Goal: Use online tool/utility: Utilize a website feature to perform a specific function

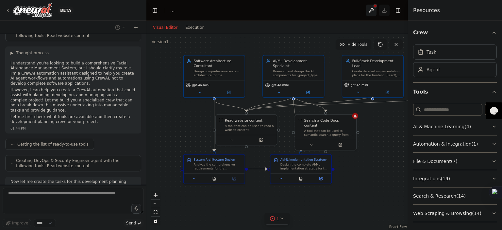
scroll to position [744, 0]
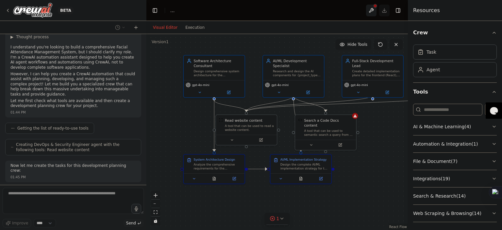
drag, startPoint x: 281, startPoint y: 86, endPoint x: 239, endPoint y: 59, distance: 49.9
click at [241, 58] on div ".deletable-edge-delete-btn { width: 20px; height: 20px; border: 0px solid #ffff…" at bounding box center [276, 132] width 261 height 196
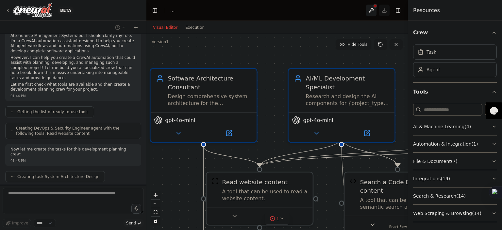
scroll to position [776, 0]
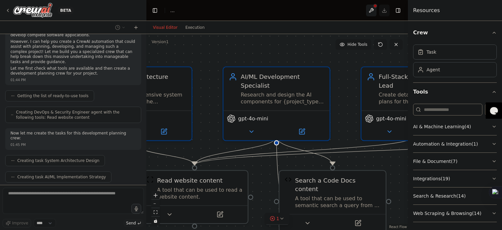
drag, startPoint x: 262, startPoint y: 65, endPoint x: 208, endPoint y: 63, distance: 53.9
click at [208, 63] on div ".deletable-edge-delete-btn { width: 20px; height: 20px; border: 0px solid #ffff…" at bounding box center [276, 132] width 261 height 196
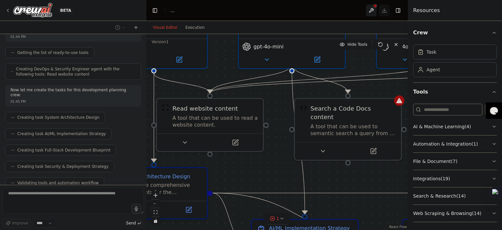
scroll to position [836, 0]
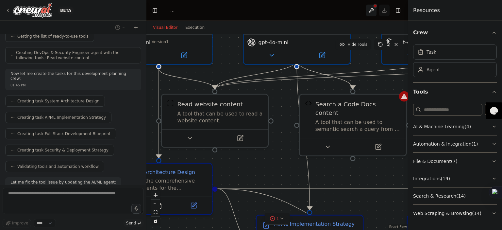
drag, startPoint x: 334, startPoint y: 91, endPoint x: 357, endPoint y: 14, distance: 80.5
click at [357, 14] on main "Toggle Left Sidebar Studio ... Download Toggle Right Sidebar Visual Editor Exec…" at bounding box center [276, 115] width 261 height 230
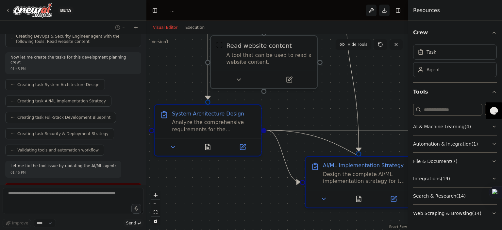
drag, startPoint x: 282, startPoint y: 142, endPoint x: 332, endPoint y: 97, distance: 67.1
click at [332, 98] on div ".deletable-edge-delete-btn { width: 20px; height: 20px; border: 0px solid #ffff…" at bounding box center [276, 132] width 261 height 196
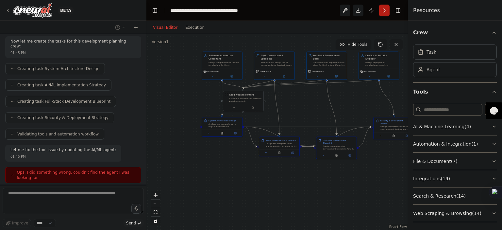
scroll to position [890, 0]
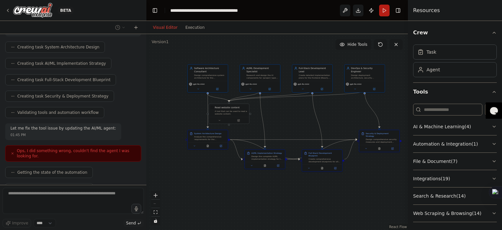
drag, startPoint x: 385, startPoint y: 86, endPoint x: 308, endPoint y: 116, distance: 82.5
click at [308, 116] on div ".deletable-edge-delete-btn { width: 20px; height: 20px; border: 0px solid #ffff…" at bounding box center [276, 132] width 261 height 196
click at [101, 148] on span "Ops, I did something wrong, couldn't find the agent I was looking for." at bounding box center [76, 153] width 119 height 10
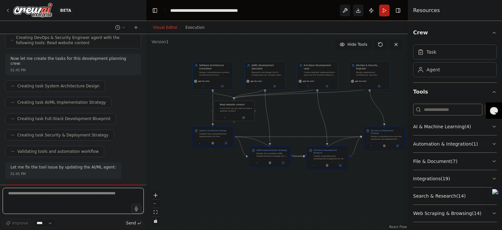
scroll to position [838, 0]
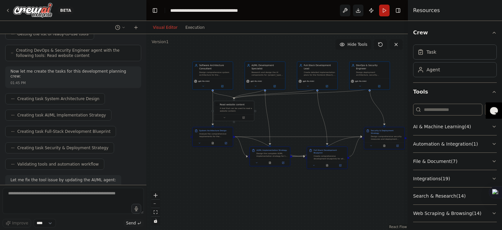
click at [13, 203] on icon at bounding box center [13, 205] width 4 height 4
click at [185, 26] on button "Execution" at bounding box center [194, 28] width 27 height 8
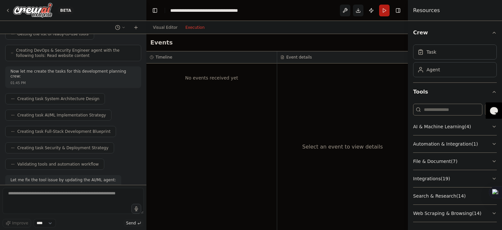
click at [206, 82] on div "No events received yet" at bounding box center [212, 78] width 124 height 22
click at [297, 95] on div "Select an event to view details" at bounding box center [342, 146] width 131 height 166
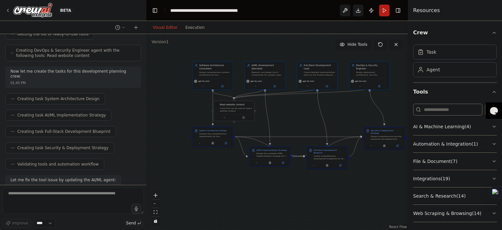
click at [165, 27] on button "Visual Editor" at bounding box center [165, 28] width 32 height 8
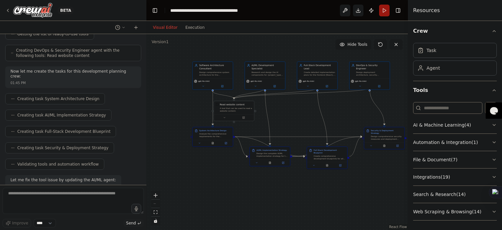
click at [384, 9] on button "Run" at bounding box center [384, 11] width 10 height 12
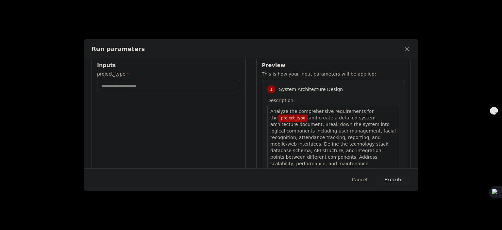
scroll to position [0, 0]
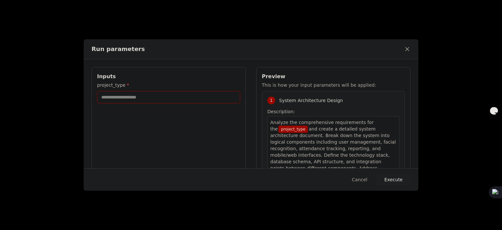
click at [148, 101] on input "project_type *" at bounding box center [168, 97] width 143 height 12
type input "**********"
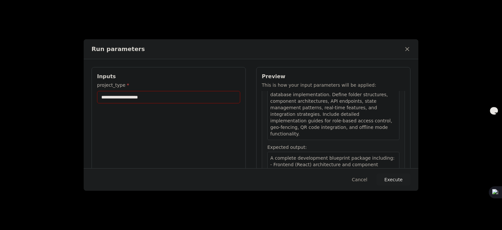
scroll to position [425, 0]
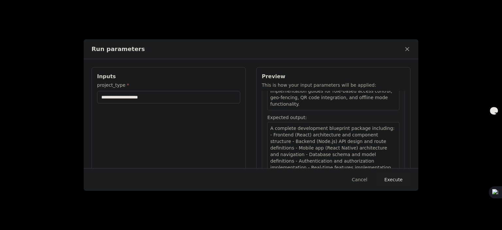
click at [399, 181] on button "Execute" at bounding box center [393, 180] width 34 height 12
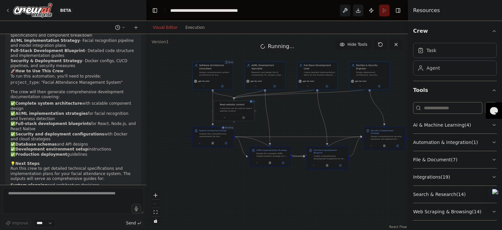
click at [120, 29] on button at bounding box center [120, 28] width 16 height 8
click at [160, 80] on div ".deletable-edge-delete-btn { width: 20px; height: 20px; border: 0px solid #ffff…" at bounding box center [276, 132] width 261 height 196
click at [123, 25] on div at bounding box center [73, 115] width 146 height 230
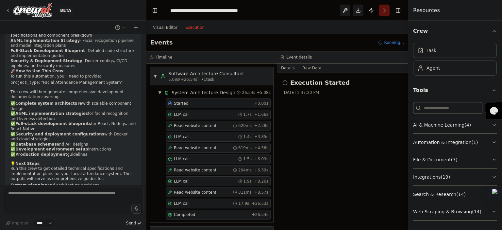
click at [197, 26] on button "Execution" at bounding box center [194, 28] width 27 height 8
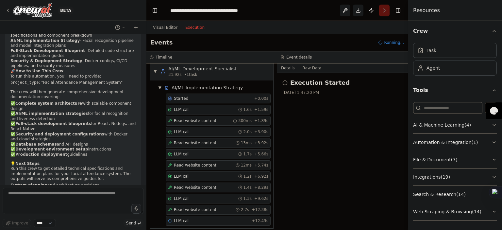
scroll to position [184, 0]
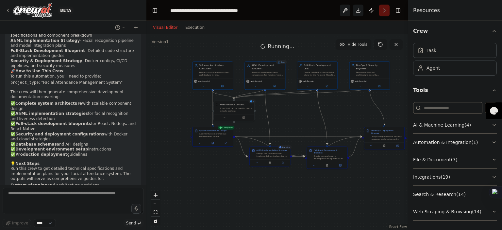
click at [157, 25] on button "Visual Editor" at bounding box center [165, 28] width 32 height 8
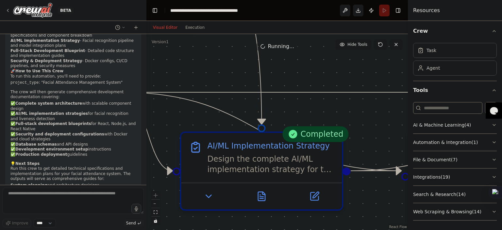
drag, startPoint x: 373, startPoint y: 108, endPoint x: 169, endPoint y: 69, distance: 208.3
click at [169, 69] on div ".deletable-edge-delete-btn { width: 20px; height: 20px; border: 0px solid #ffff…" at bounding box center [276, 132] width 261 height 196
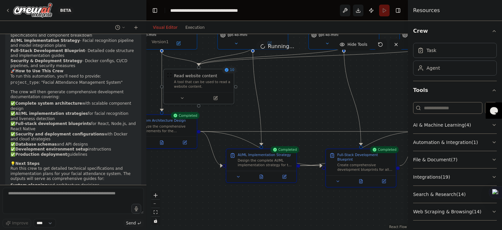
drag, startPoint x: 367, startPoint y: 124, endPoint x: 307, endPoint y: 145, distance: 63.5
click at [307, 145] on div ".deletable-edge-delete-btn { width: 20px; height: 20px; border: 0px solid #ffff…" at bounding box center [276, 132] width 261 height 196
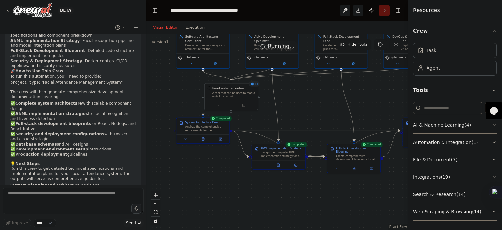
click at [136, 26] on icon at bounding box center [135, 27] width 5 height 5
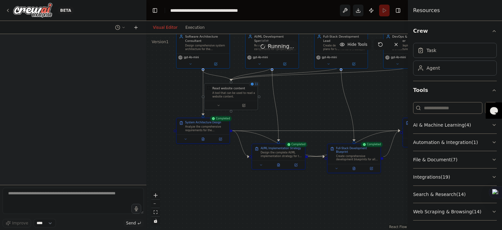
scroll to position [0, 0]
click at [123, 28] on icon at bounding box center [124, 27] width 4 height 4
click at [123, 38] on span "[DATE] 01:44 PM" at bounding box center [129, 40] width 27 height 5
click at [46, 222] on select "****" at bounding box center [45, 223] width 22 height 8
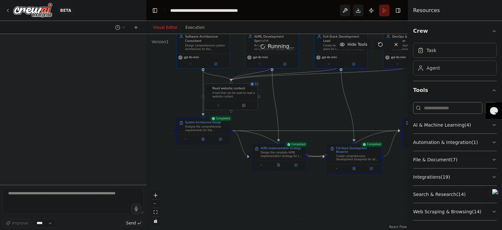
drag, startPoint x: 59, startPoint y: 220, endPoint x: 72, endPoint y: 213, distance: 14.8
click at [66, 215] on div "Improve **** Send" at bounding box center [73, 208] width 141 height 40
click at [179, 186] on div ".deletable-edge-delete-btn { width: 20px; height: 20px; border: 0px solid #ffff…" at bounding box center [276, 132] width 261 height 196
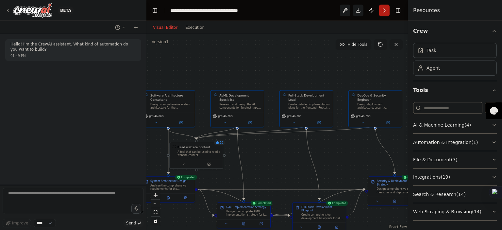
drag, startPoint x: 280, startPoint y: 116, endPoint x: 259, endPoint y: 154, distance: 43.3
click at [259, 154] on div ".deletable-edge-delete-btn { width: 20px; height: 20px; border: 0px solid #ffff…" at bounding box center [276, 132] width 261 height 196
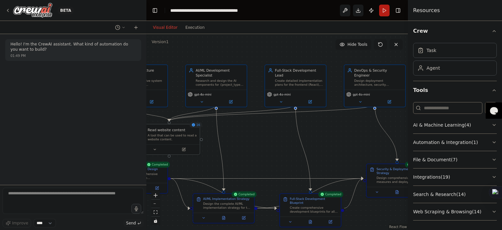
drag, startPoint x: 268, startPoint y: 150, endPoint x: 247, endPoint y: 132, distance: 27.9
click at [247, 132] on div ".deletable-edge-delete-btn { width: 20px; height: 20px; border: 0px solid #ffff…" at bounding box center [276, 132] width 261 height 196
drag, startPoint x: 75, startPoint y: 194, endPoint x: 62, endPoint y: 143, distance: 52.9
click at [62, 143] on div "Hello! I'm the CrewAI assistant. What kind of automation do you want to build? …" at bounding box center [73, 109] width 146 height 151
click at [384, 9] on button "Run" at bounding box center [384, 11] width 10 height 12
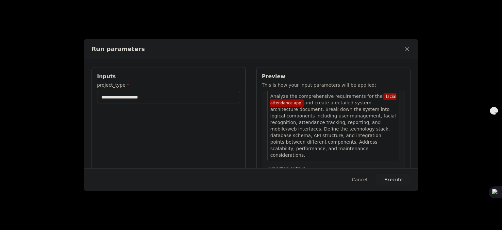
scroll to position [65, 0]
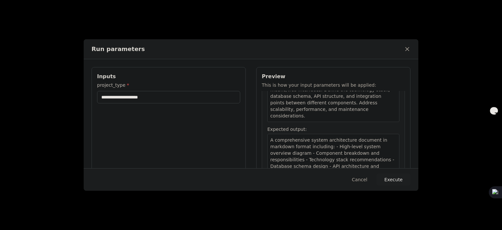
click at [405, 47] on icon at bounding box center [407, 49] width 7 height 7
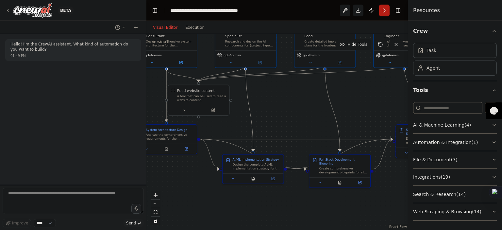
drag, startPoint x: 290, startPoint y: 119, endPoint x: 320, endPoint y: 79, distance: 50.0
click at [320, 79] on div ".deletable-edge-delete-btn { width: 20px; height: 20px; border: 0px solid #ffff…" at bounding box center [276, 132] width 261 height 196
drag, startPoint x: 53, startPoint y: 200, endPoint x: 53, endPoint y: 190, distance: 9.5
click at [52, 194] on textarea at bounding box center [73, 201] width 141 height 26
click at [36, 203] on textarea at bounding box center [73, 201] width 141 height 26
